Goal: Check status: Check status

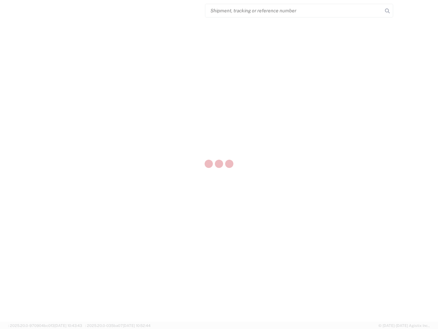
select select "US"
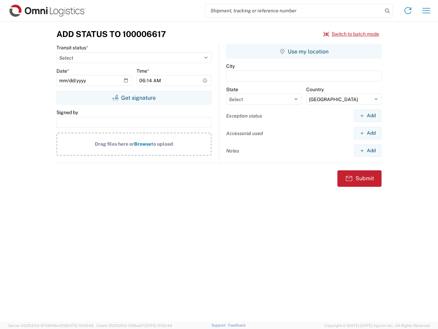
click at [294, 11] on input "search" at bounding box center [293, 10] width 177 height 13
click at [388, 11] on icon at bounding box center [388, 11] width 10 height 10
click at [408, 11] on icon at bounding box center [408, 10] width 11 height 11
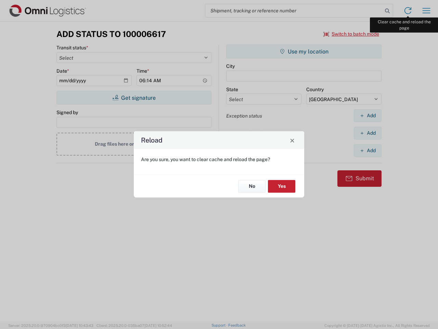
click at [427, 11] on div "Reload Are you sure, you want to clear cache and reload the page? No Yes" at bounding box center [219, 164] width 438 height 329
click at [352, 34] on div "Reload Are you sure, you want to clear cache and reload the page? No Yes" at bounding box center [219, 164] width 438 height 329
click at [134, 98] on div "Reload Are you sure, you want to clear cache and reload the page? No Yes" at bounding box center [219, 164] width 438 height 329
click at [304, 51] on div "Reload Are you sure, you want to clear cache and reload the page? No Yes" at bounding box center [219, 164] width 438 height 329
click at [368, 115] on div "Reload Are you sure, you want to clear cache and reload the page? No Yes" at bounding box center [219, 164] width 438 height 329
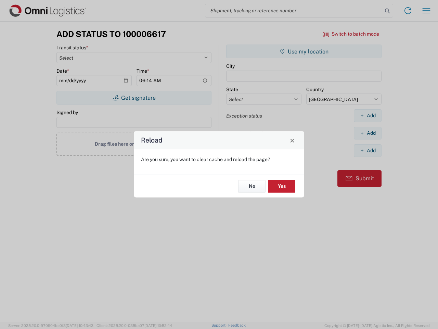
click at [368, 133] on div "Reload Are you sure, you want to clear cache and reload the page? No Yes" at bounding box center [219, 164] width 438 height 329
click at [368, 150] on div "Reload Are you sure, you want to clear cache and reload the page? No Yes" at bounding box center [219, 164] width 438 height 329
